Goal: Navigation & Orientation: Find specific page/section

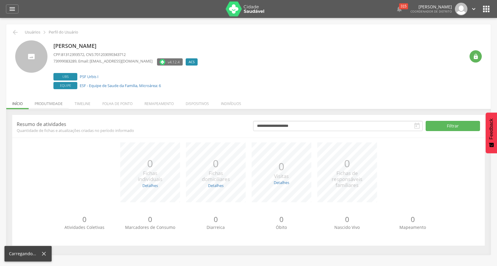
click at [58, 105] on li "Produtividade" at bounding box center [49, 102] width 40 height 14
